Goal: Task Accomplishment & Management: Manage account settings

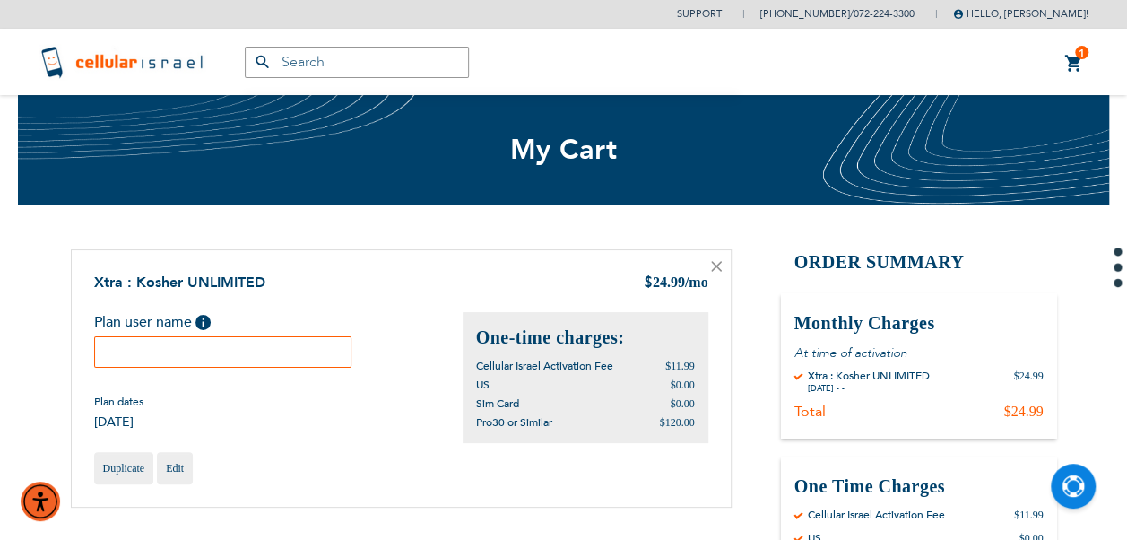
click at [299, 365] on input "text" at bounding box center [223, 351] width 258 height 31
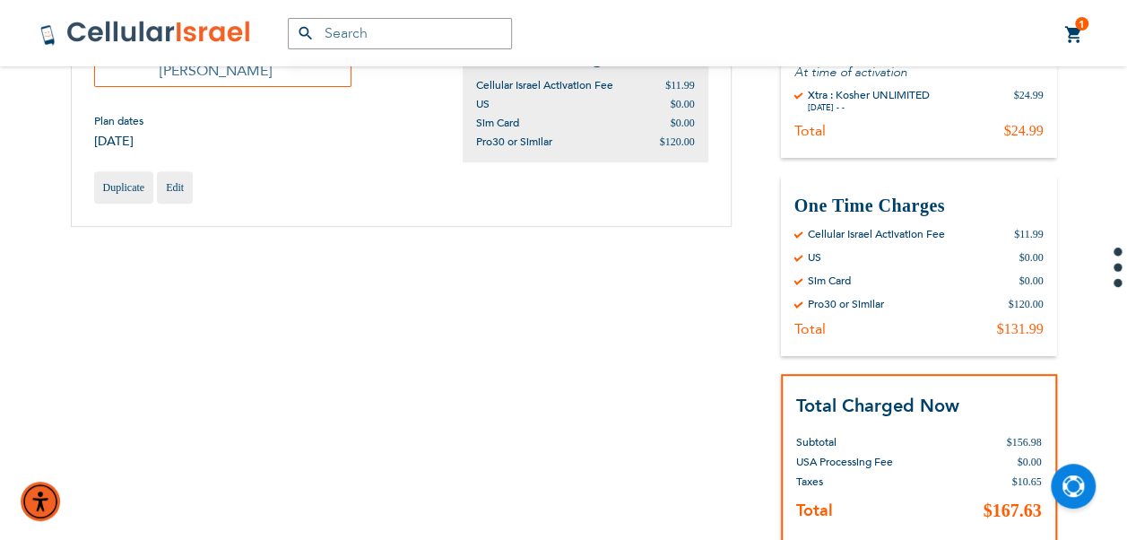
scroll to position [359, 0]
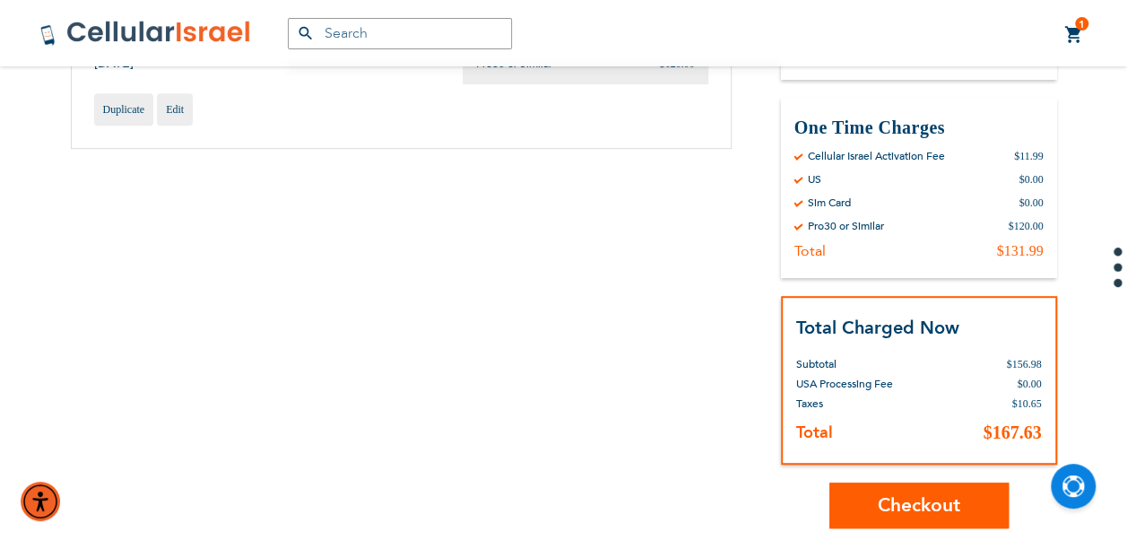
type input "Weiss"
click at [913, 511] on span "Checkout" at bounding box center [919, 505] width 82 height 26
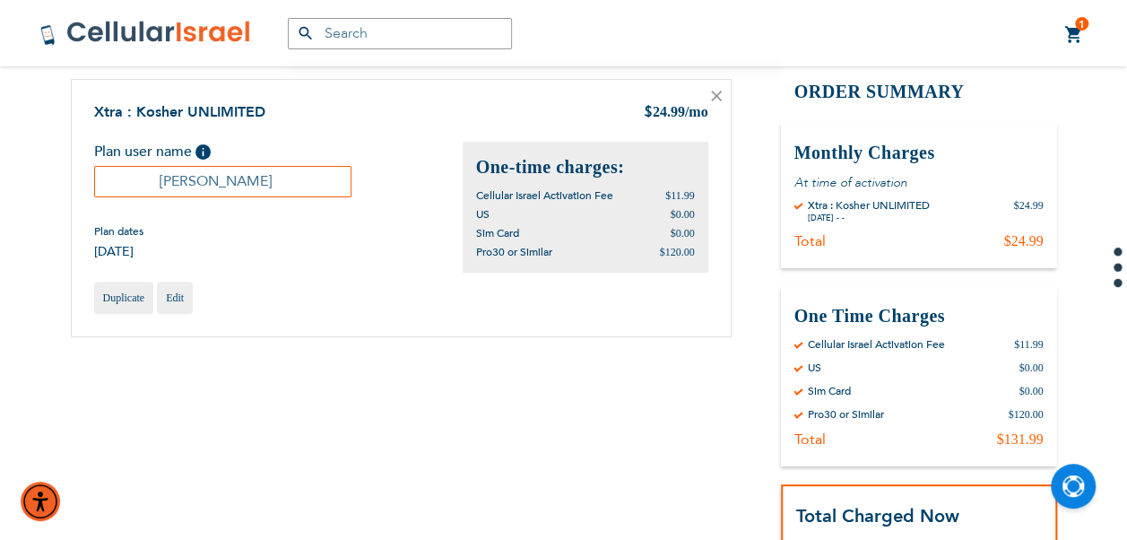
scroll to position [0, 0]
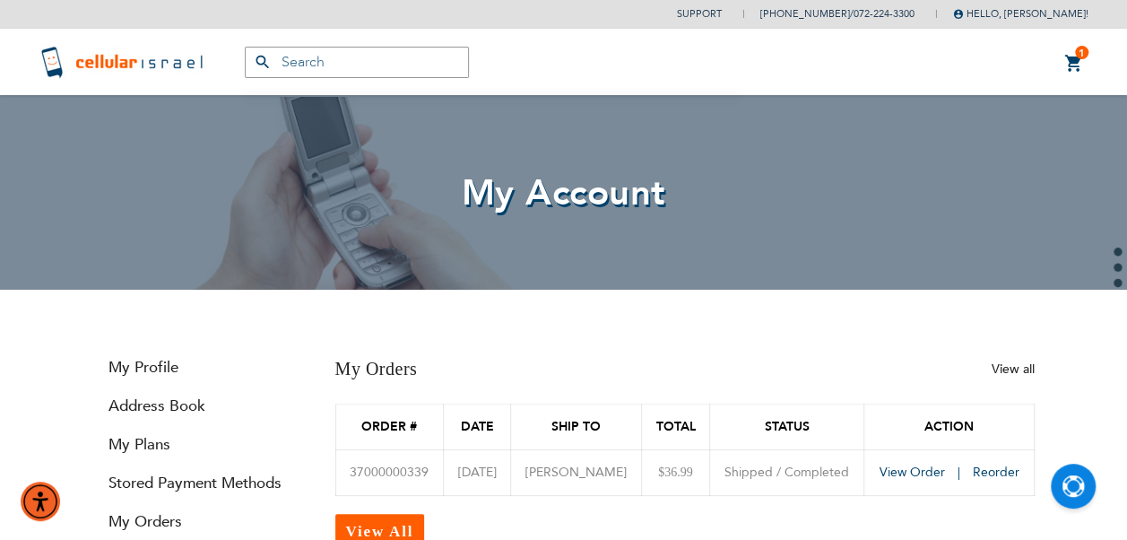
click at [1072, 59] on link "1 1 items My Cart" at bounding box center [1074, 64] width 20 height 22
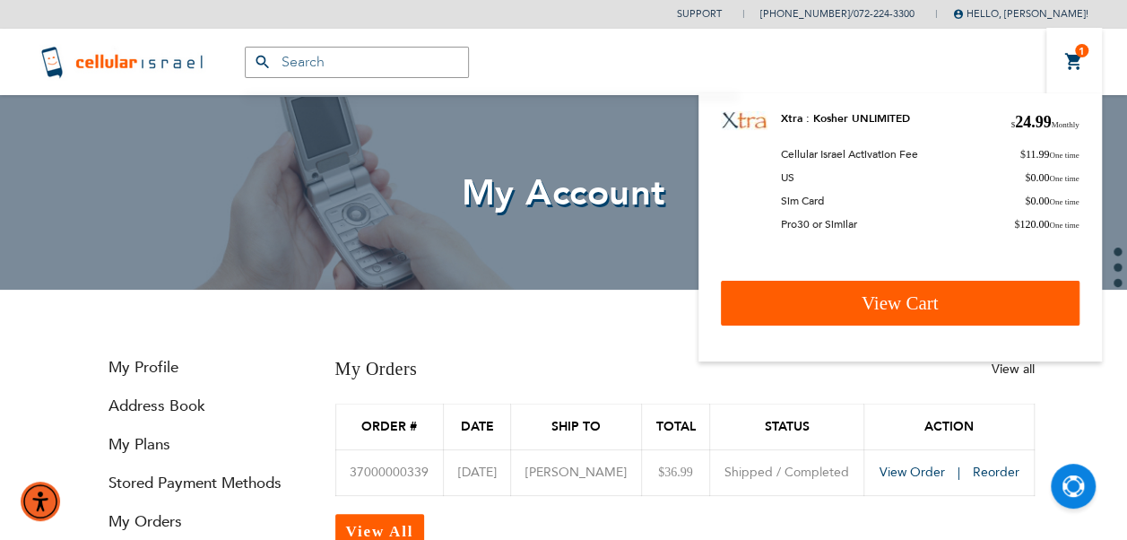
click at [954, 287] on link "View Cart" at bounding box center [900, 303] width 359 height 45
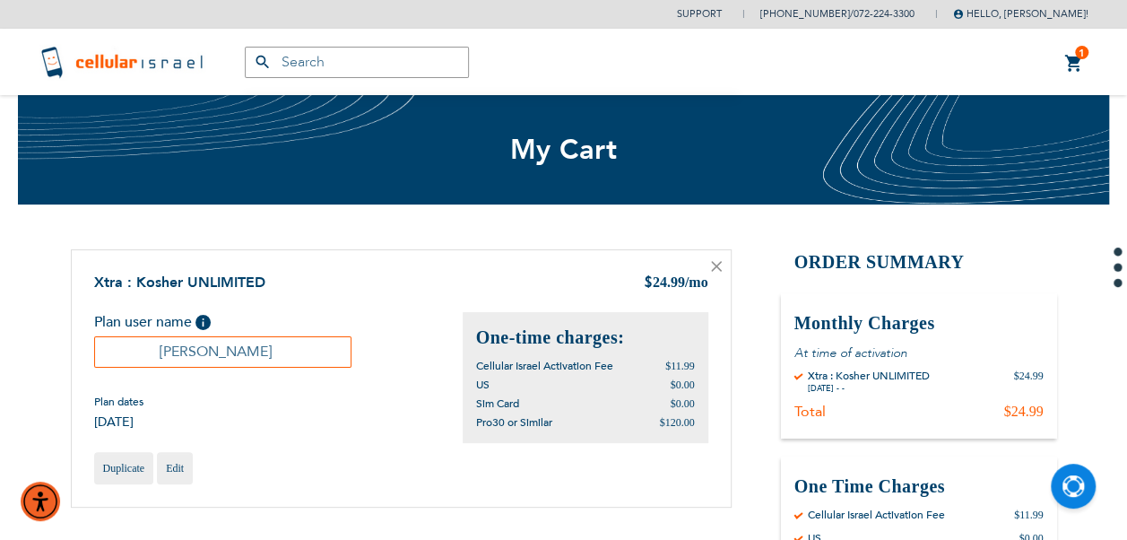
click at [717, 265] on icon at bounding box center [716, 266] width 9 height 9
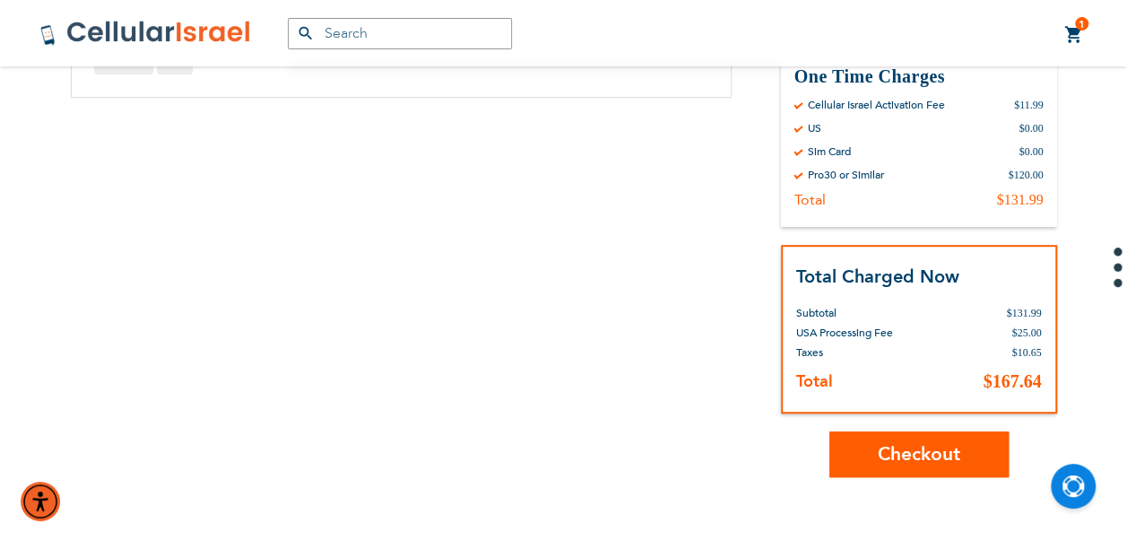
scroll to position [448, 0]
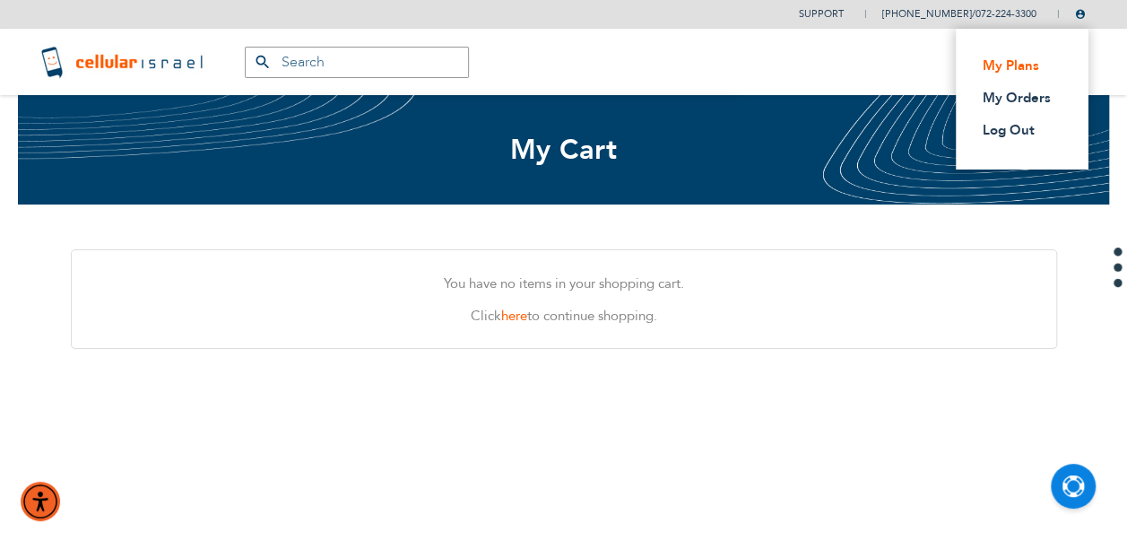
click at [1020, 64] on link "My Plans" at bounding box center [1017, 65] width 68 height 18
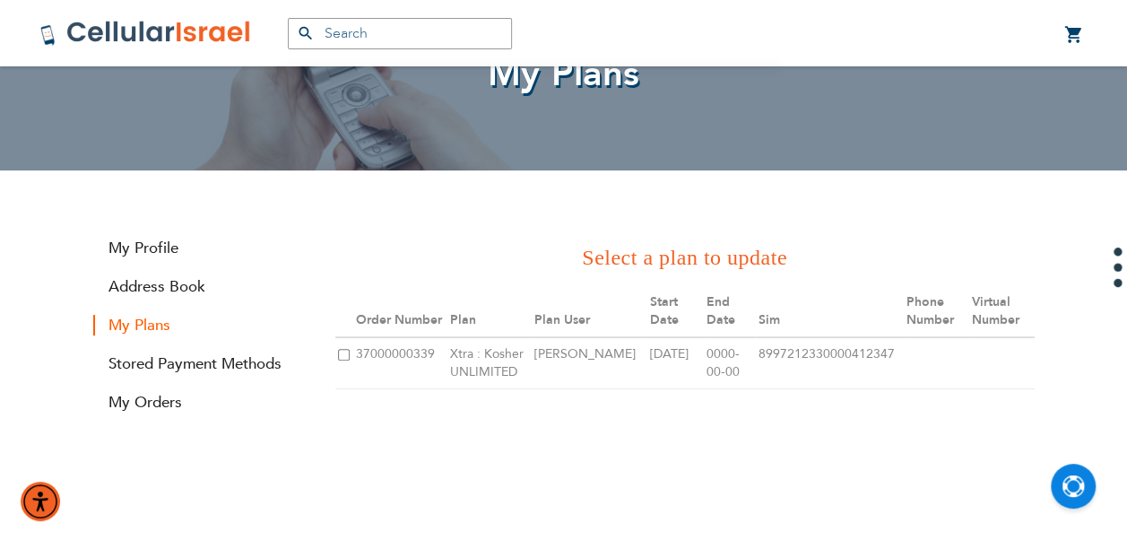
scroll to position [269, 0]
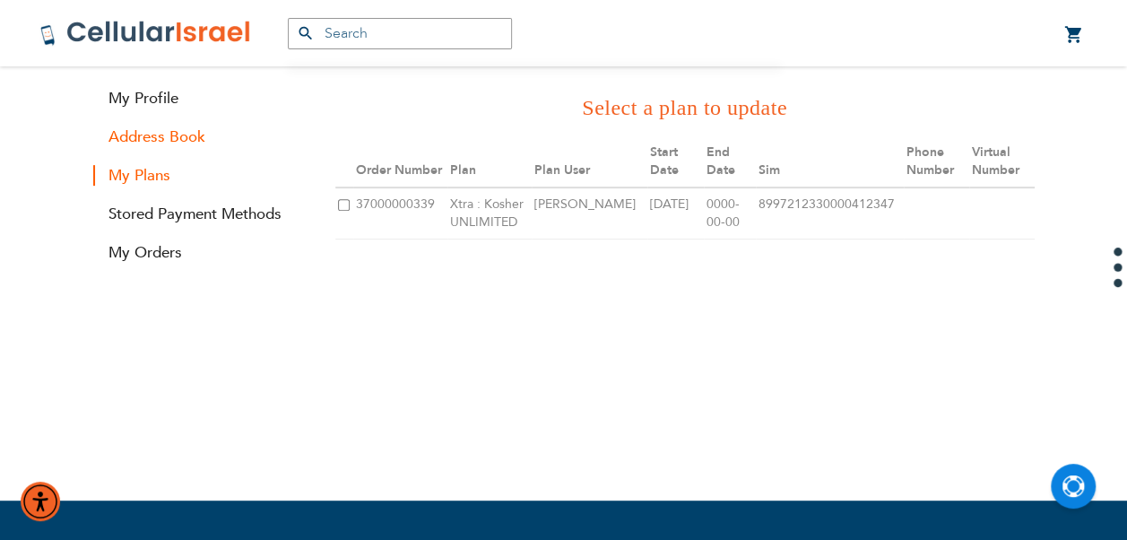
click at [173, 135] on link "Address Book" at bounding box center [200, 136] width 215 height 21
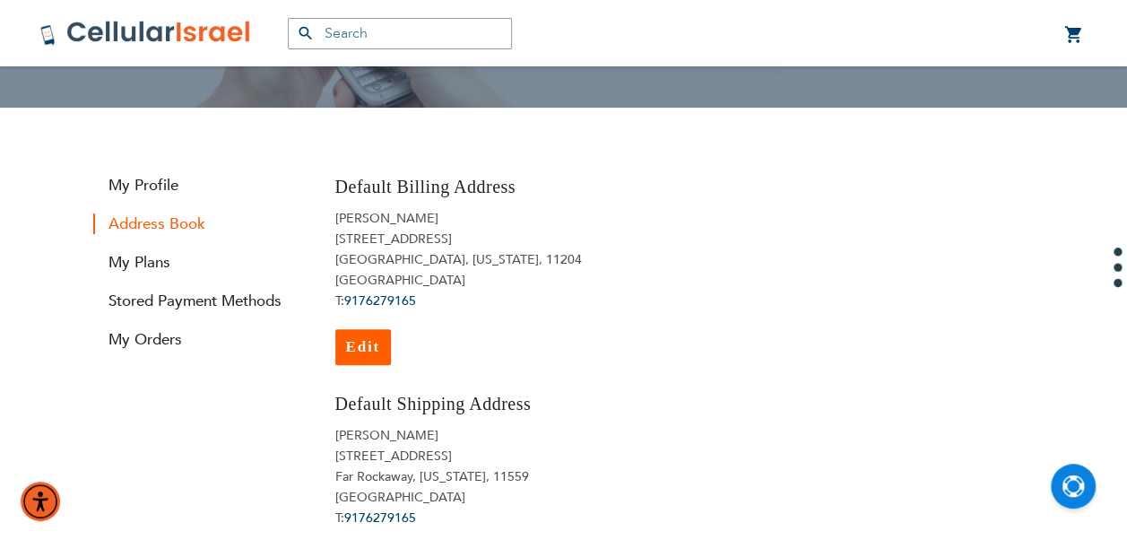
scroll to position [179, 0]
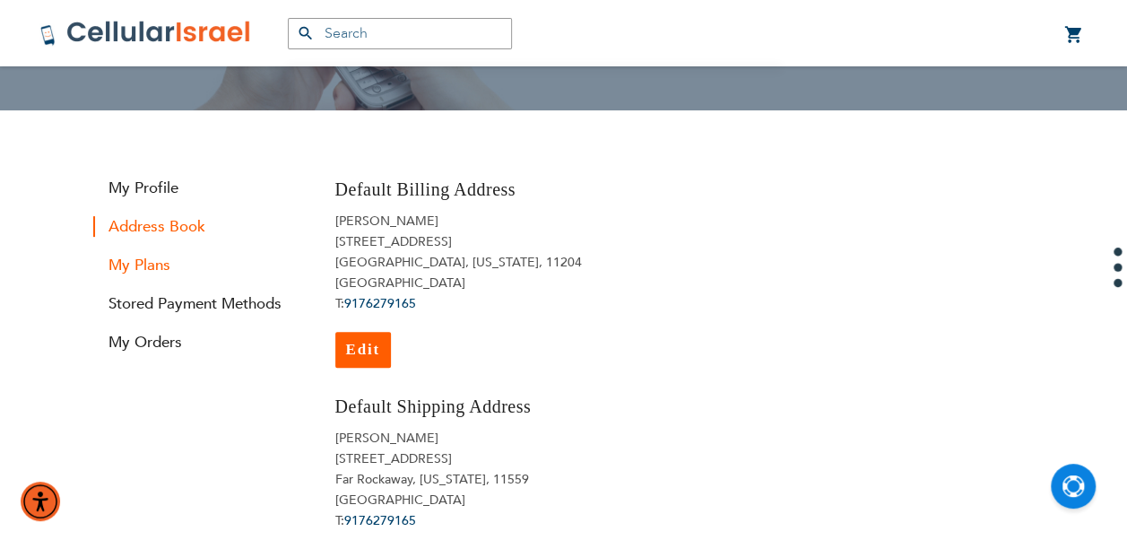
click at [143, 263] on link "My Plans" at bounding box center [200, 265] width 215 height 21
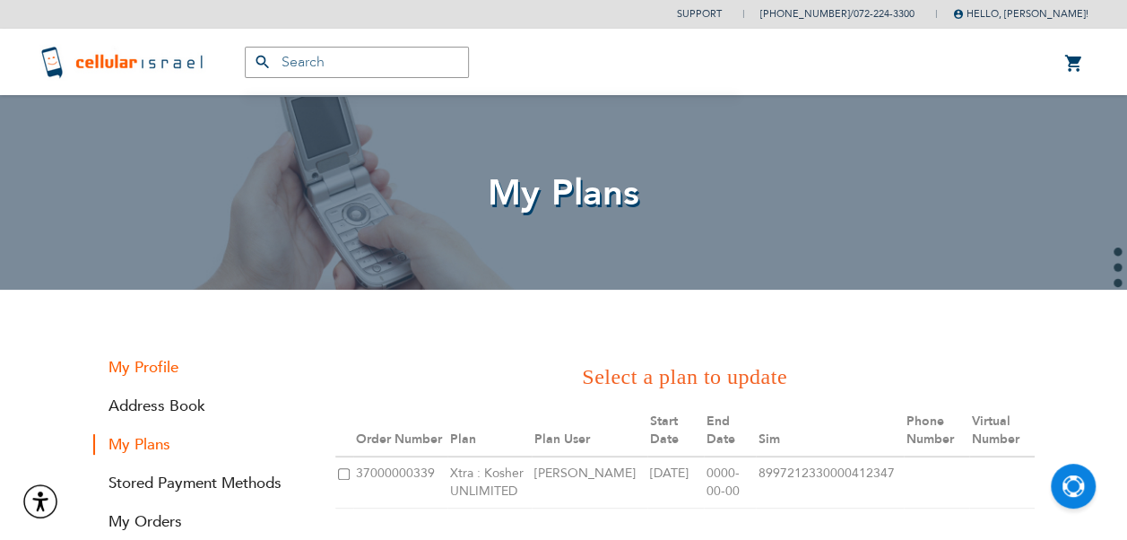
click at [117, 370] on link "My Profile" at bounding box center [200, 367] width 215 height 21
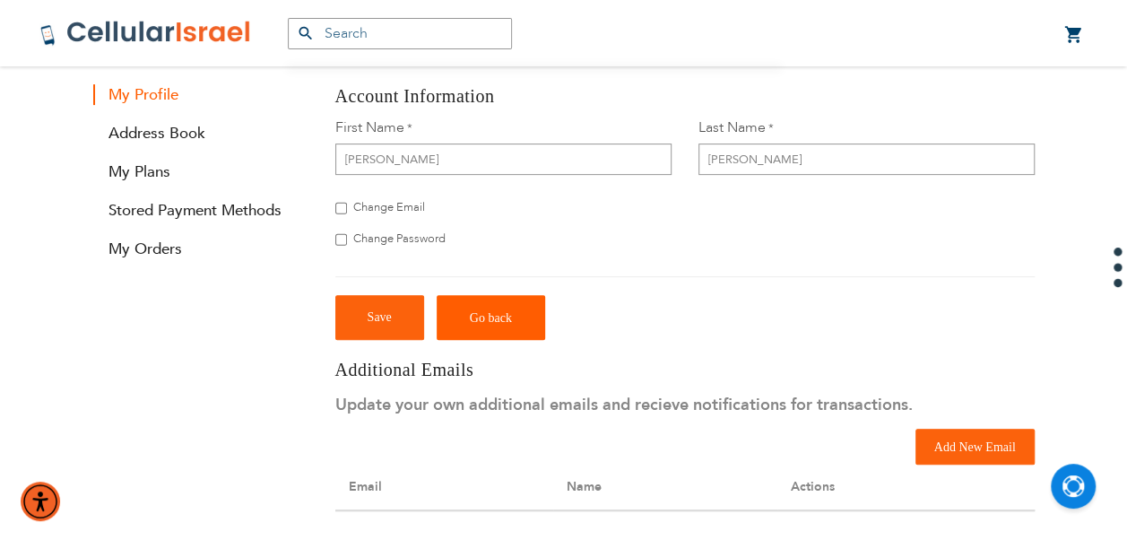
scroll to position [359, 0]
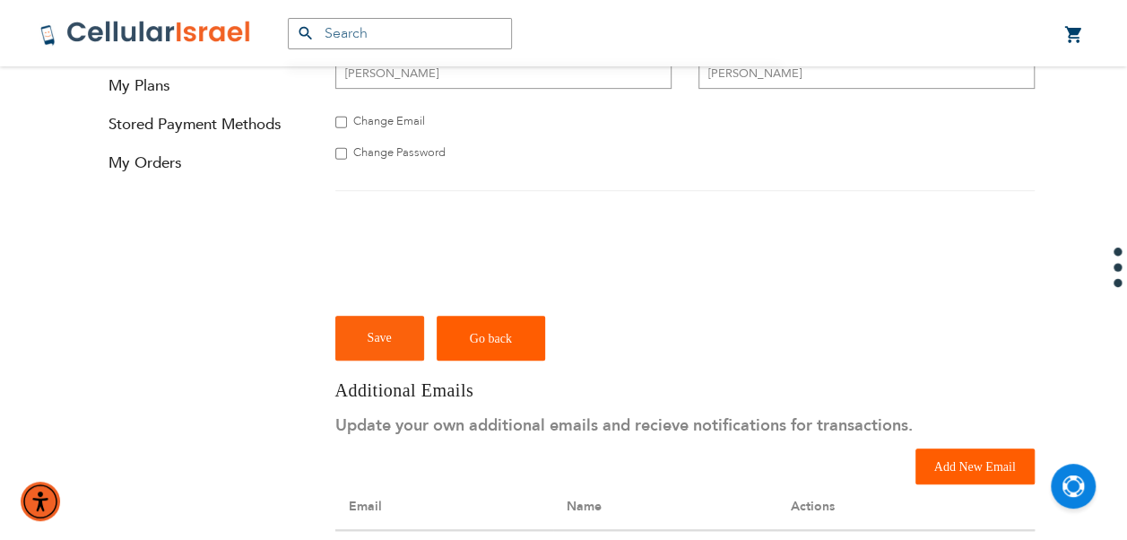
click at [976, 462] on span "Add New Email" at bounding box center [975, 466] width 82 height 13
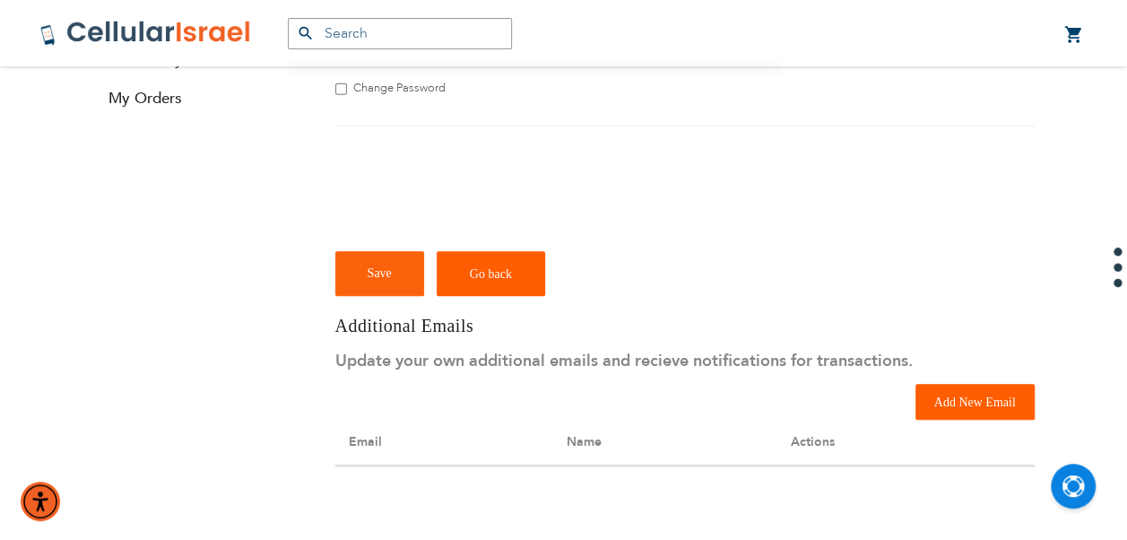
scroll to position [513, 0]
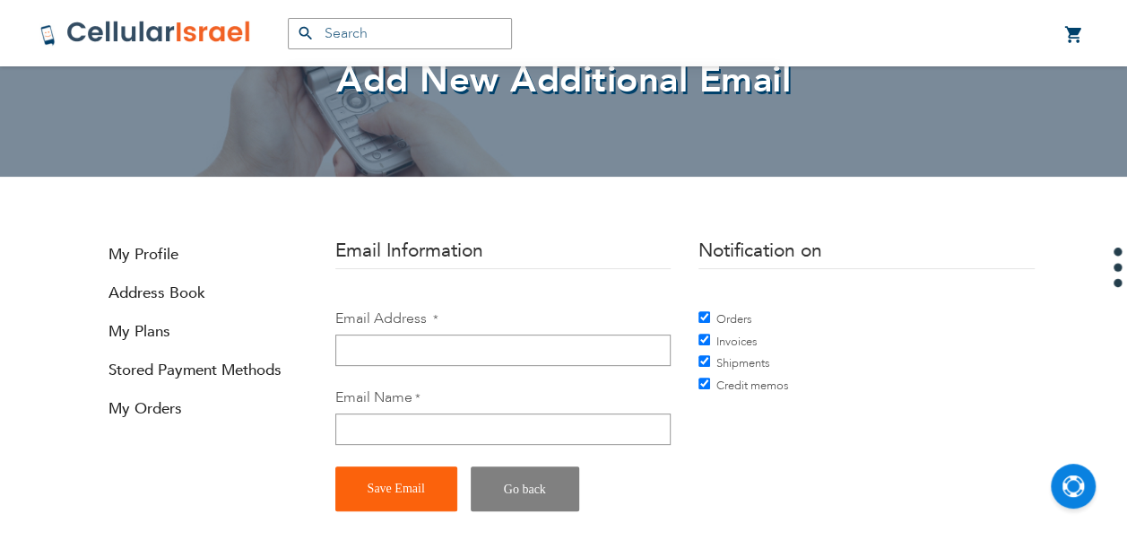
scroll to position [179, 0]
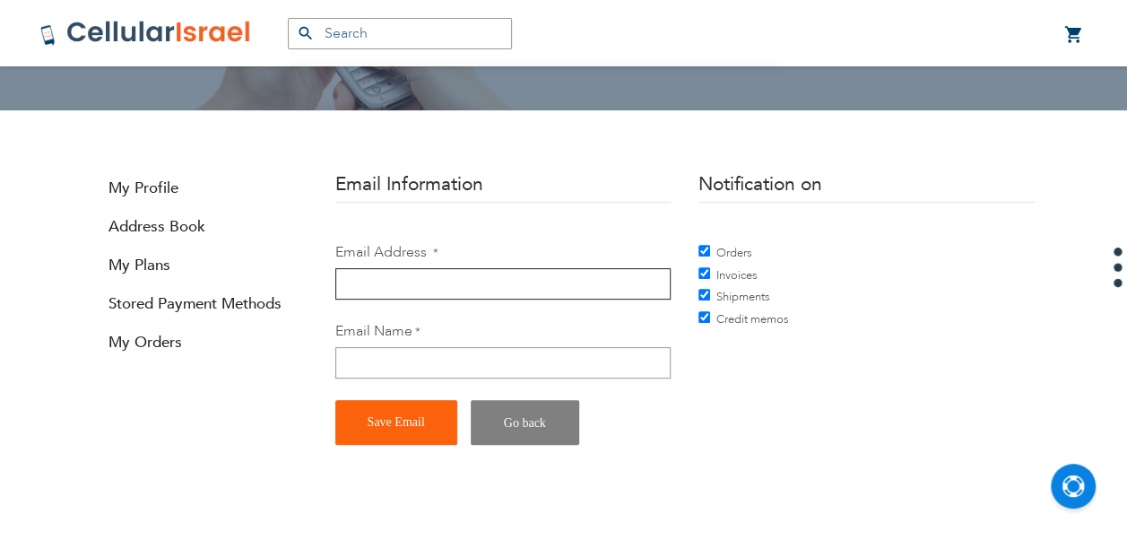
click at [471, 282] on input "Email Address" at bounding box center [502, 283] width 335 height 31
type input "[EMAIL_ADDRESS][DOMAIN_NAME]"
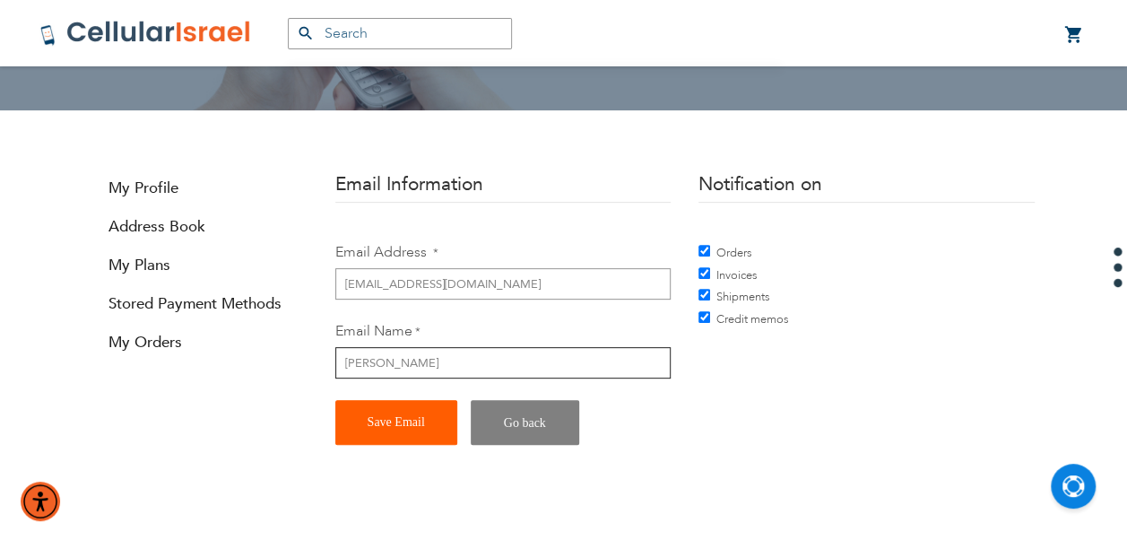
type input "[PERSON_NAME]"
click at [405, 414] on button "Save Email" at bounding box center [396, 422] width 122 height 45
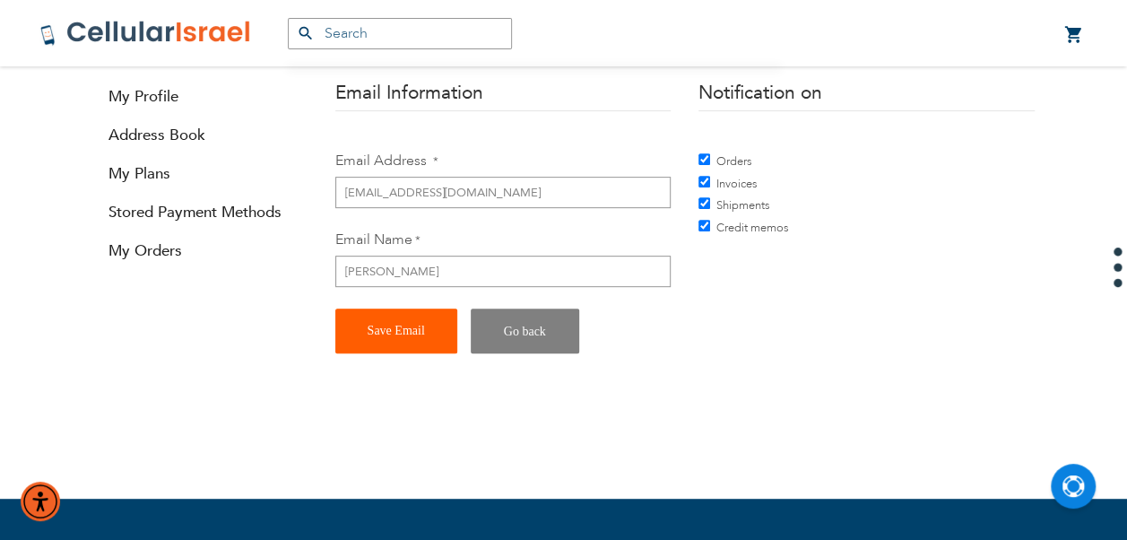
scroll to position [359, 0]
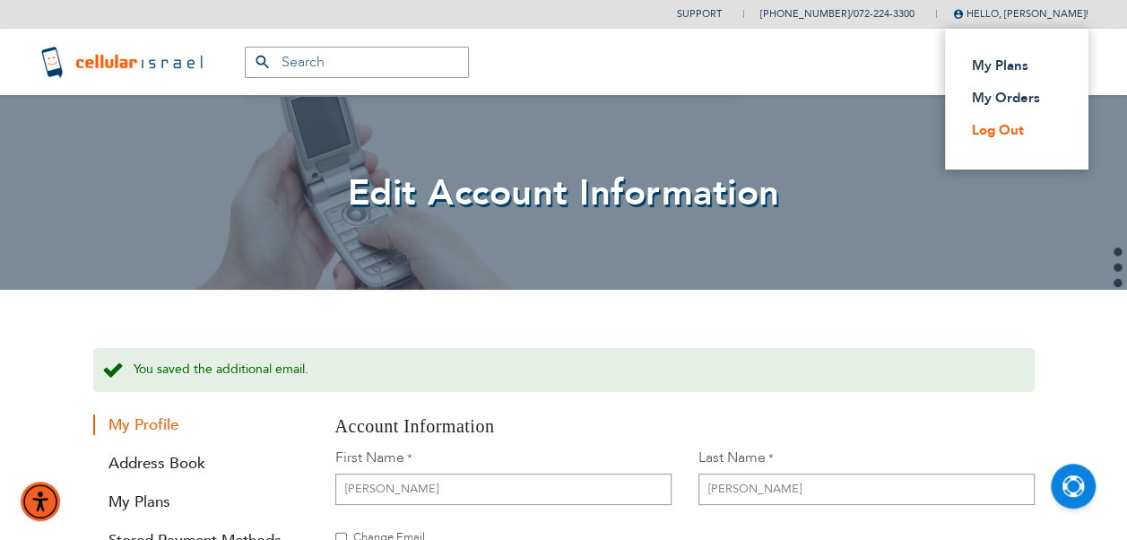
click at [1024, 124] on link "Log Out" at bounding box center [1011, 130] width 79 height 18
